Goal: Information Seeking & Learning: Check status

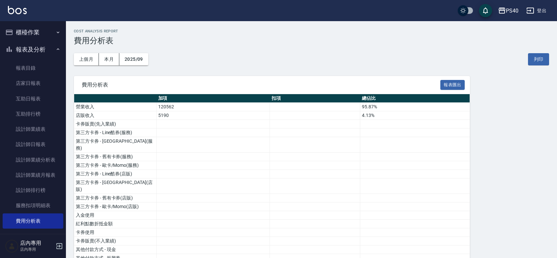
scroll to position [108, 0]
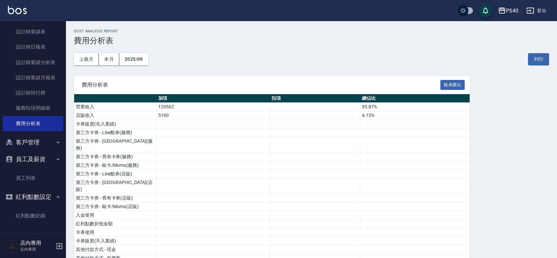
click at [514, 7] on div "PS40" at bounding box center [512, 11] width 13 height 8
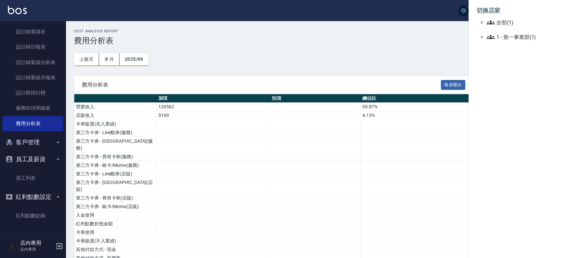
click at [238, 74] on div at bounding box center [280, 129] width 561 height 258
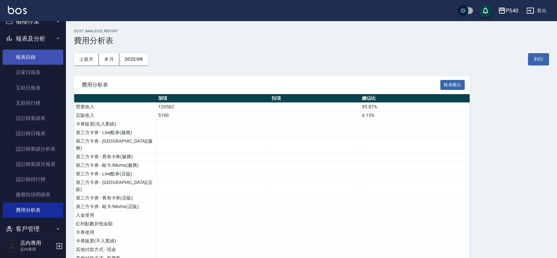
scroll to position [0, 0]
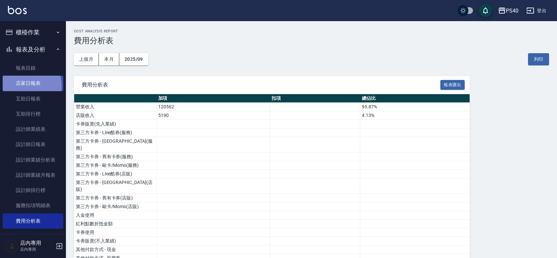
click at [26, 85] on link "店家日報表" at bounding box center [33, 83] width 61 height 15
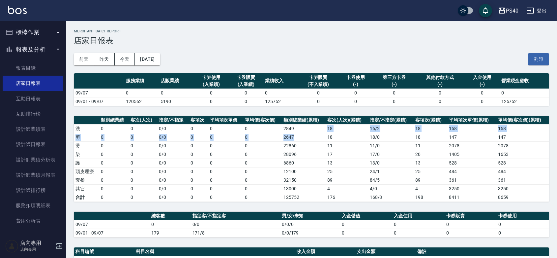
click at [309, 131] on tbody "洗 0 0 0 / 0 0 0 0 2849 18 16 / 2 18 158 158 剪 0 0 0 / 0 0 0 0 2647 18 18 / 0 18…" at bounding box center [312, 162] width 476 height 77
click at [411, 50] on div "[DATE] [DATE] [DATE] [DATE] 列印" at bounding box center [312, 59] width 476 height 28
click at [307, 127] on td "2849" at bounding box center [304, 128] width 44 height 9
drag, startPoint x: 293, startPoint y: 127, endPoint x: 282, endPoint y: 133, distance: 11.5
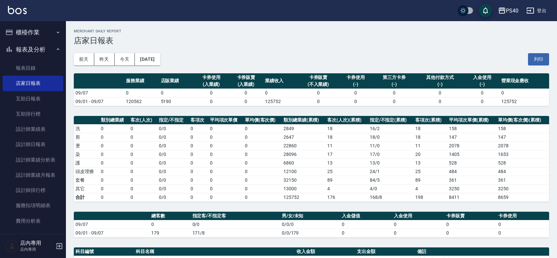
click at [289, 131] on td "2849" at bounding box center [304, 128] width 44 height 9
click at [282, 133] on td "2647" at bounding box center [304, 137] width 44 height 9
click at [281, 133] on td "0" at bounding box center [262, 137] width 39 height 9
click at [280, 134] on td "0" at bounding box center [262, 137] width 39 height 9
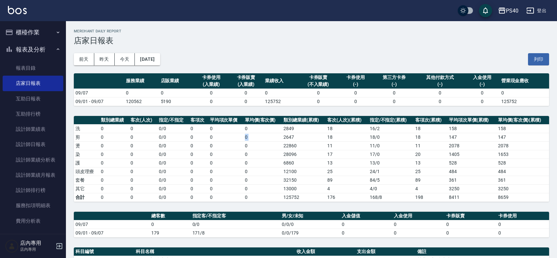
click at [280, 134] on td "0" at bounding box center [262, 137] width 39 height 9
click at [291, 140] on td "2647" at bounding box center [304, 137] width 44 height 9
click at [291, 139] on td "2647" at bounding box center [304, 137] width 44 height 9
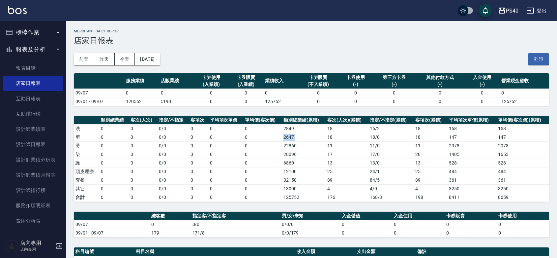
click at [291, 139] on td "2647" at bounding box center [304, 137] width 44 height 9
